Goal: Find specific page/section: Find specific page/section

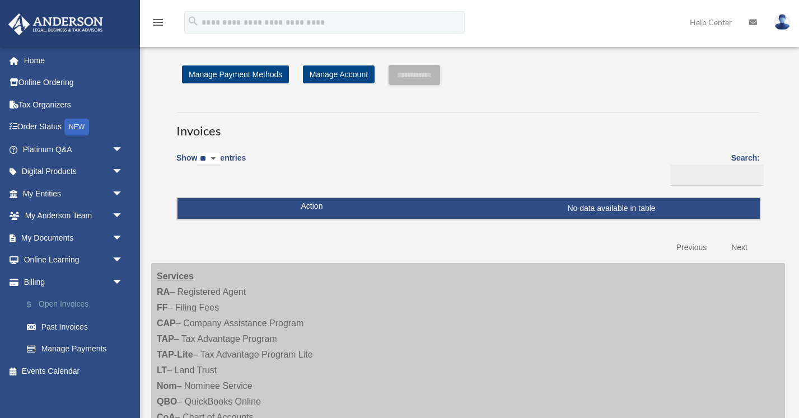
click at [76, 302] on link "$ Open Invoices" at bounding box center [78, 304] width 124 height 23
click at [70, 307] on link "$ Open Invoices" at bounding box center [78, 304] width 124 height 23
click at [69, 303] on link "$ Open Invoices" at bounding box center [78, 304] width 124 height 23
click at [80, 327] on link "Past Invoices" at bounding box center [75, 327] width 119 height 22
